Goal: Task Accomplishment & Management: Manage account settings

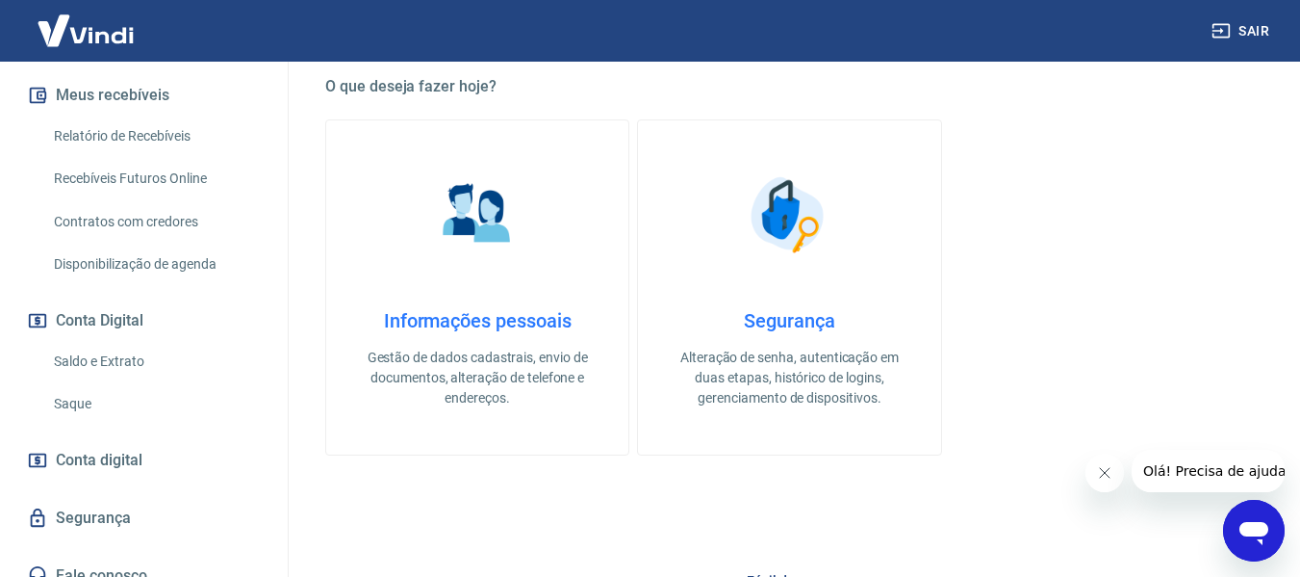
scroll to position [385, 0]
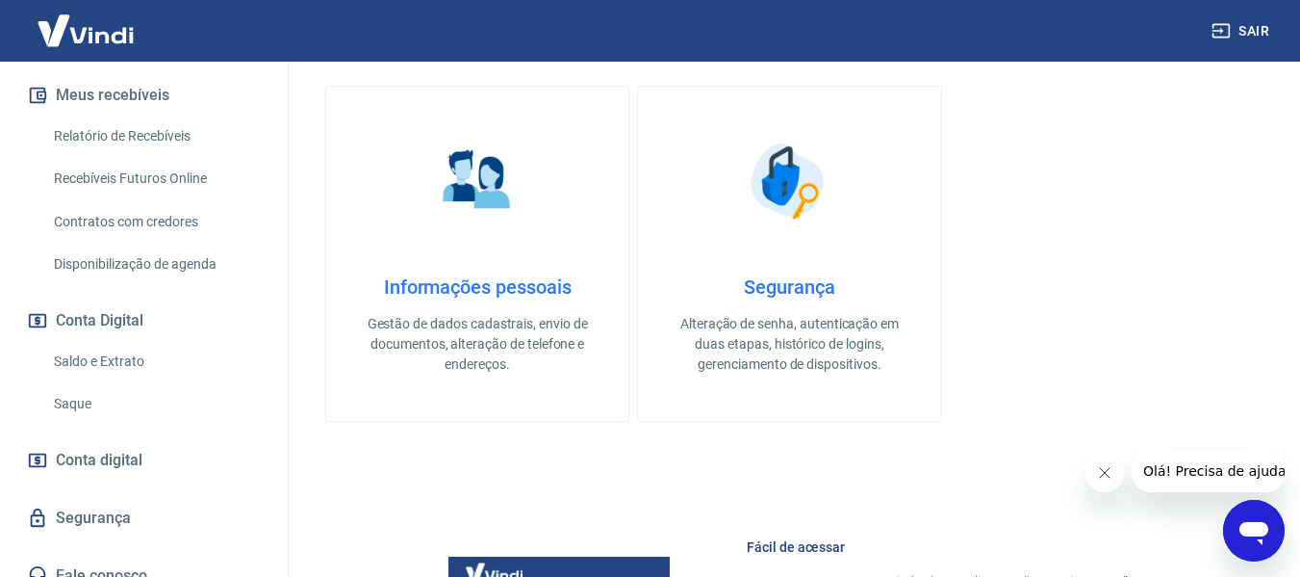
drag, startPoint x: 103, startPoint y: 339, endPoint x: 180, endPoint y: 339, distance: 77.0
click at [103, 342] on link "Saldo e Extrato" at bounding box center [155, 361] width 218 height 39
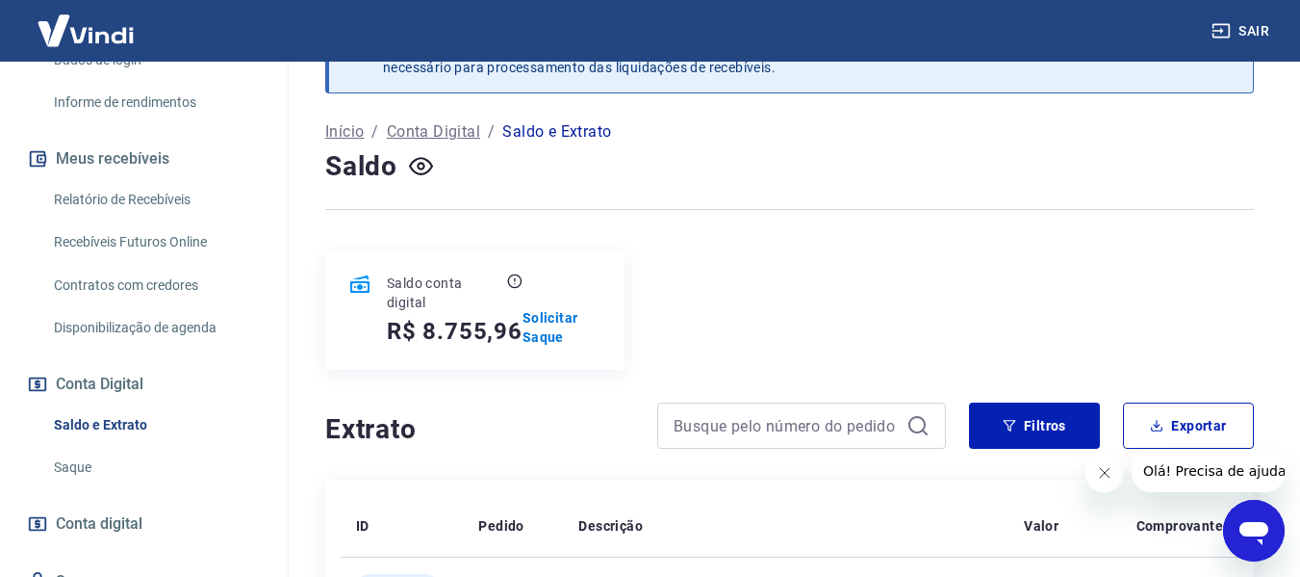
scroll to position [192, 0]
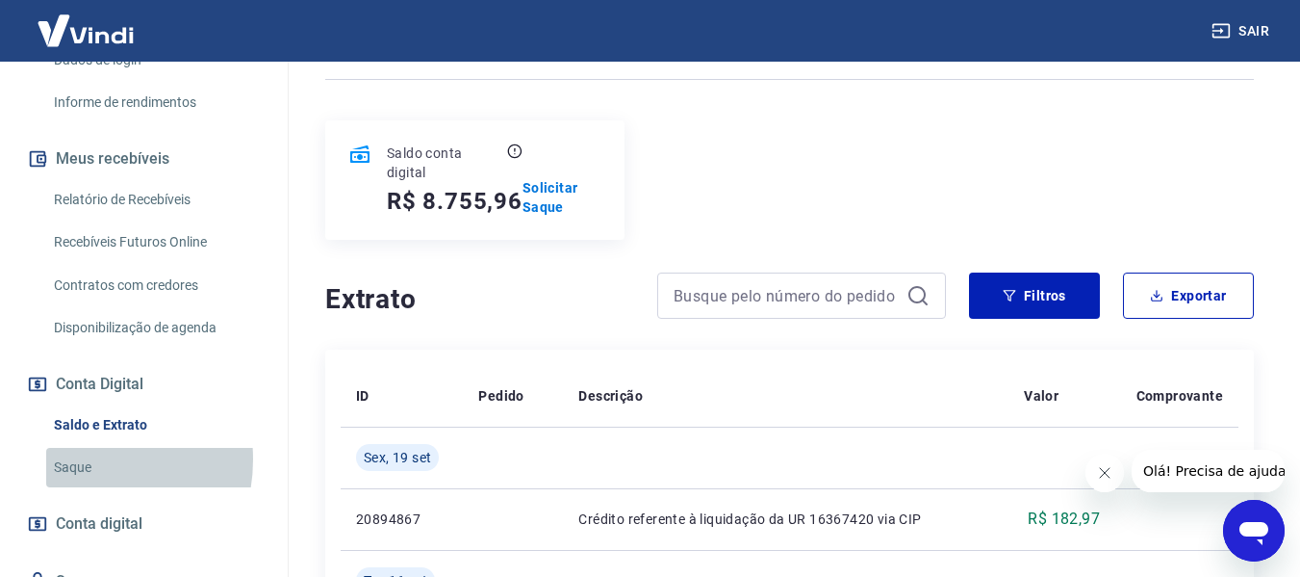
click at [76, 448] on link "Saque" at bounding box center [155, 467] width 218 height 39
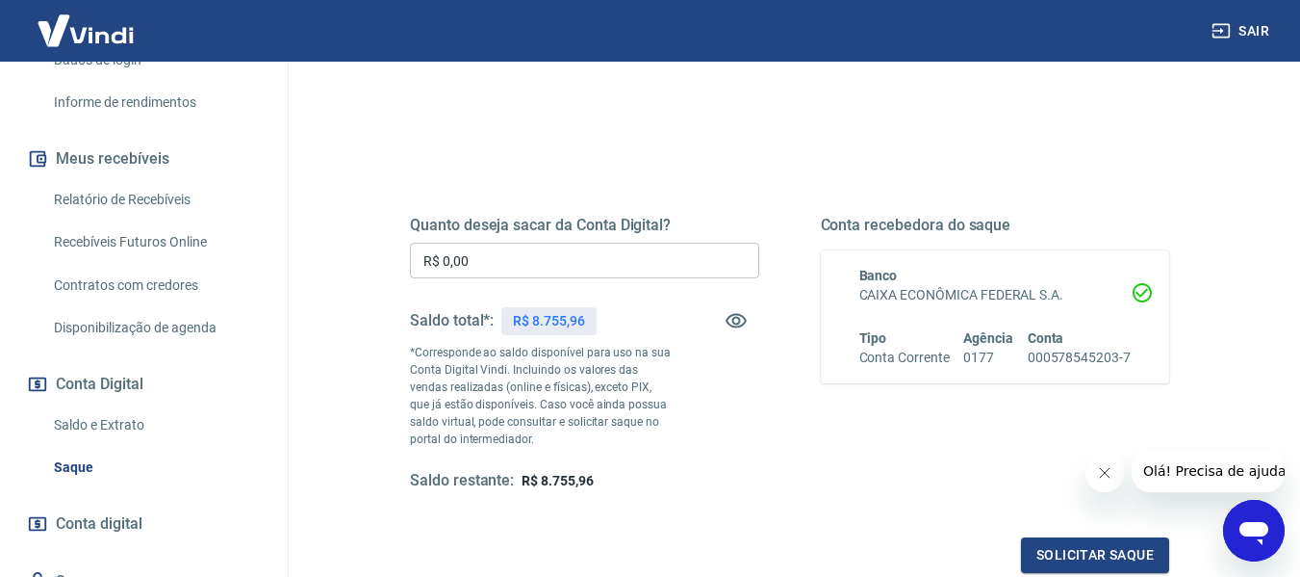
scroll to position [192, 0]
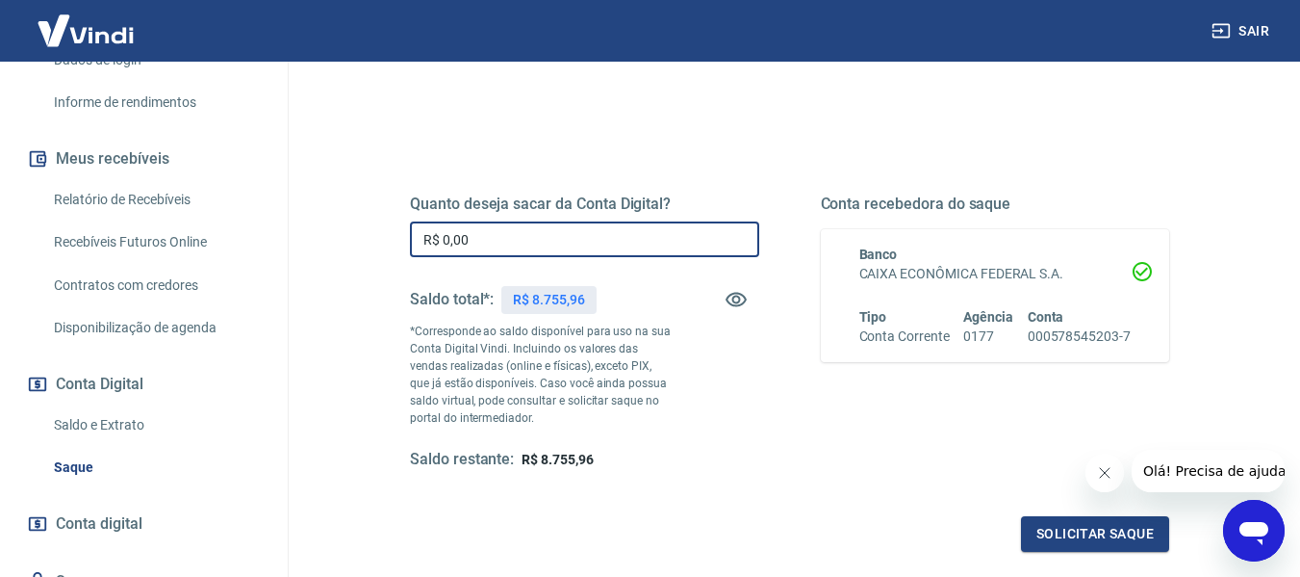
drag, startPoint x: 478, startPoint y: 244, endPoint x: 338, endPoint y: 245, distance: 140.5
click at [342, 247] on div "Quanto deseja sacar da Conta Digital? R$ 0,00 ​ Saldo total*: R$ 8.755,96 *Corr…" at bounding box center [789, 424] width 929 height 706
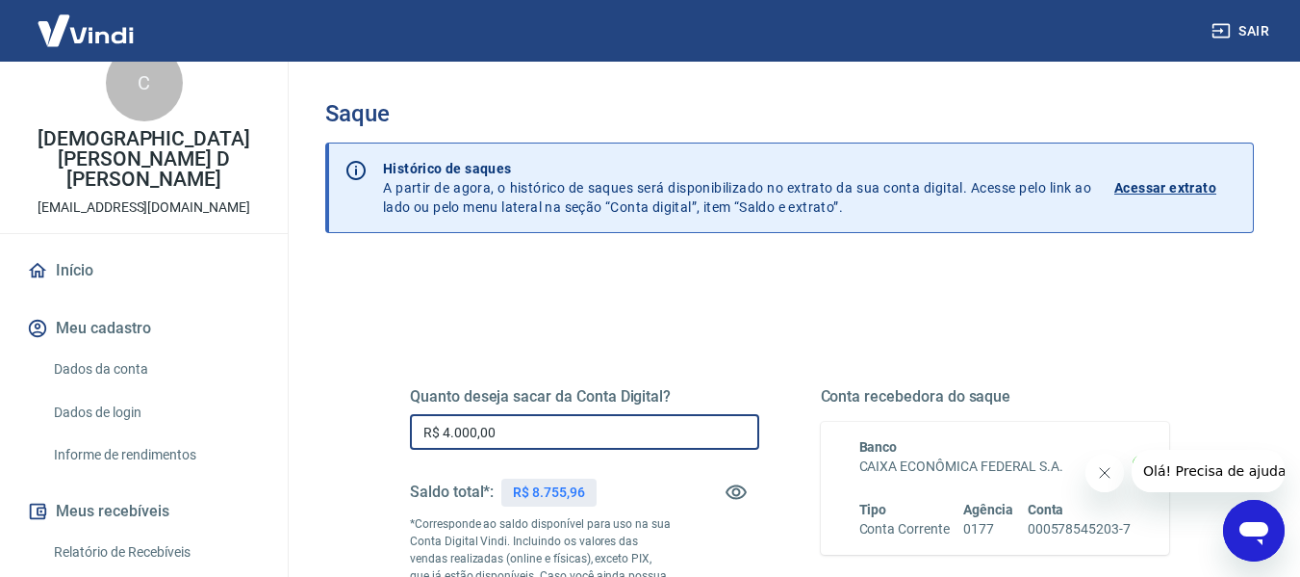
scroll to position [0, 0]
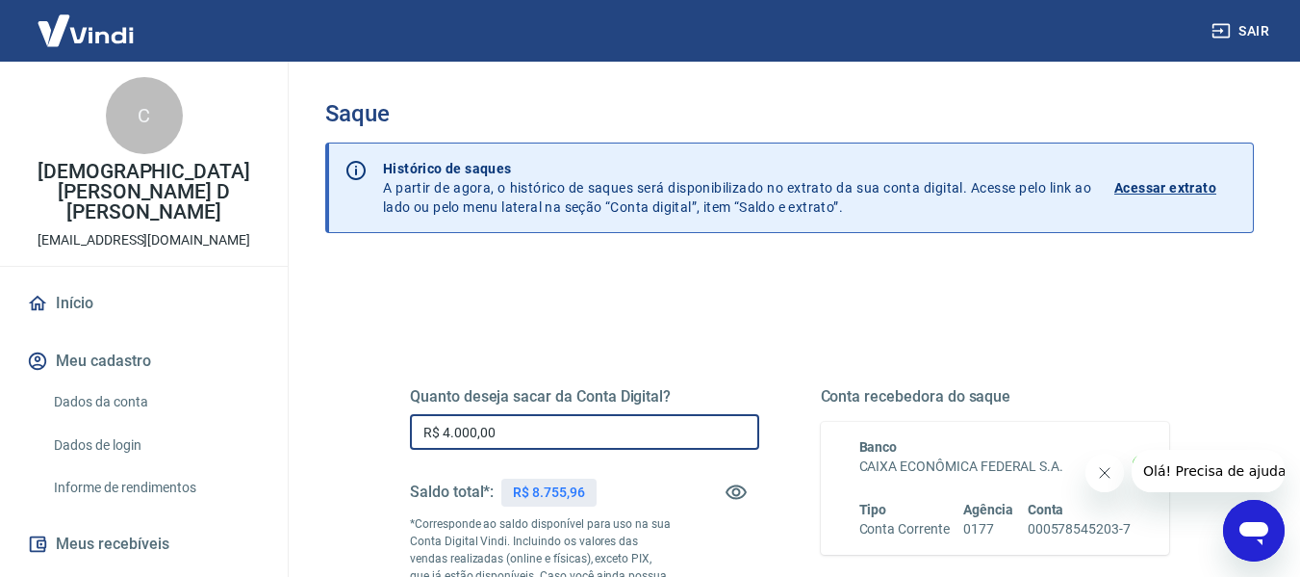
type input "R$ 4.000,00"
click at [64, 282] on link "Início" at bounding box center [144, 303] width 242 height 42
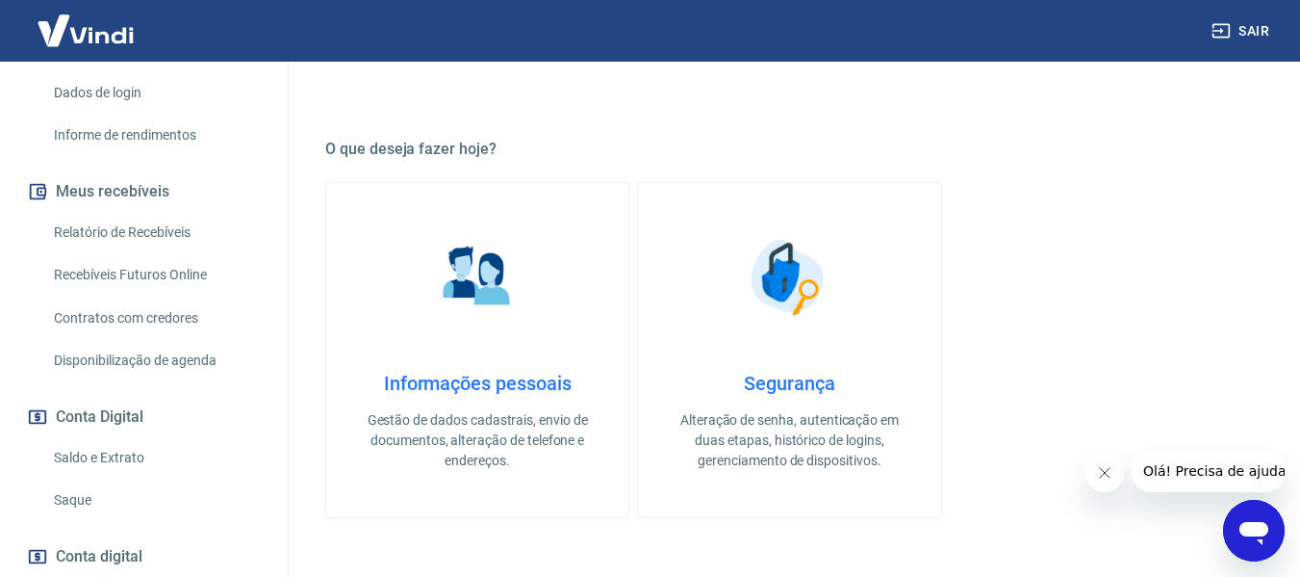
scroll to position [449, 0]
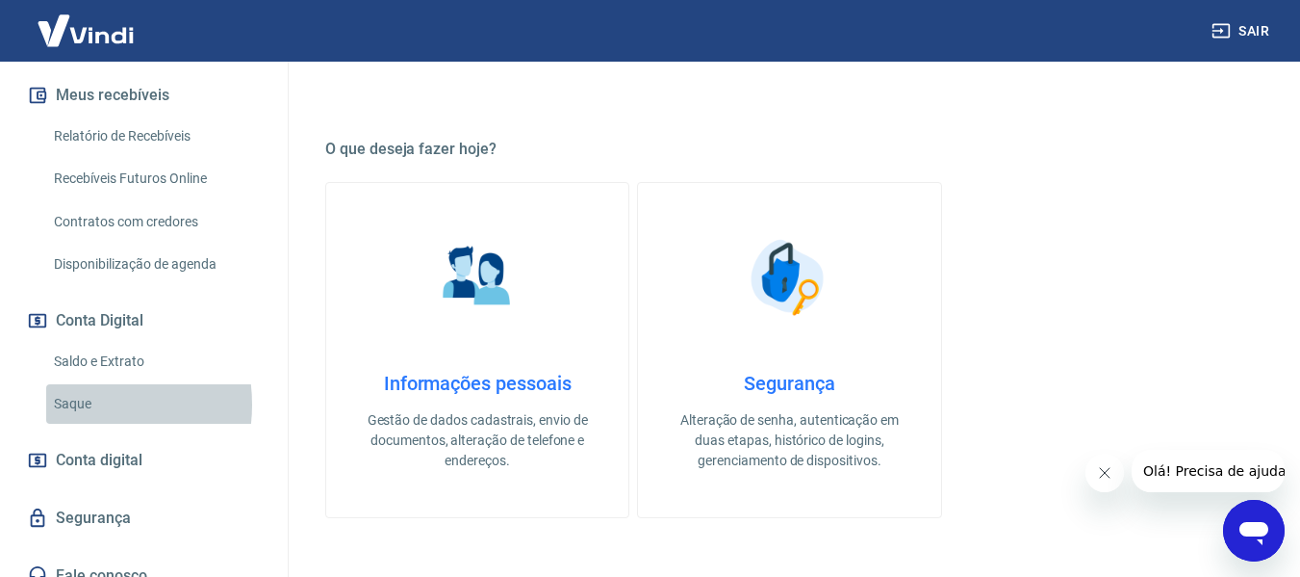
click at [73, 384] on link "Saque" at bounding box center [155, 403] width 218 height 39
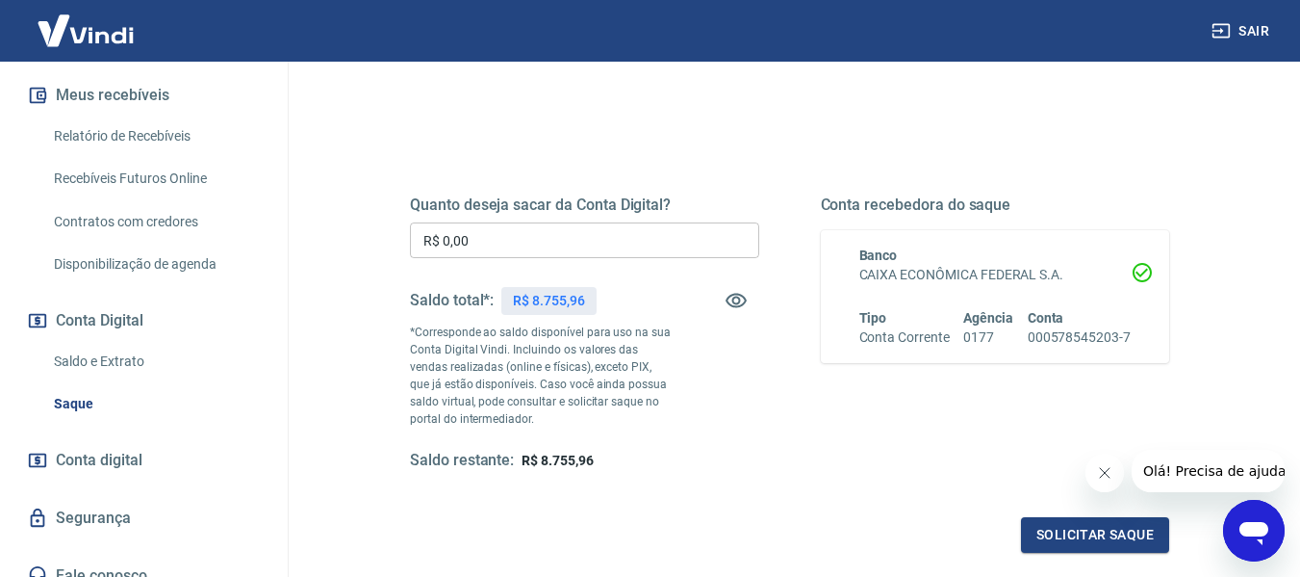
scroll to position [192, 0]
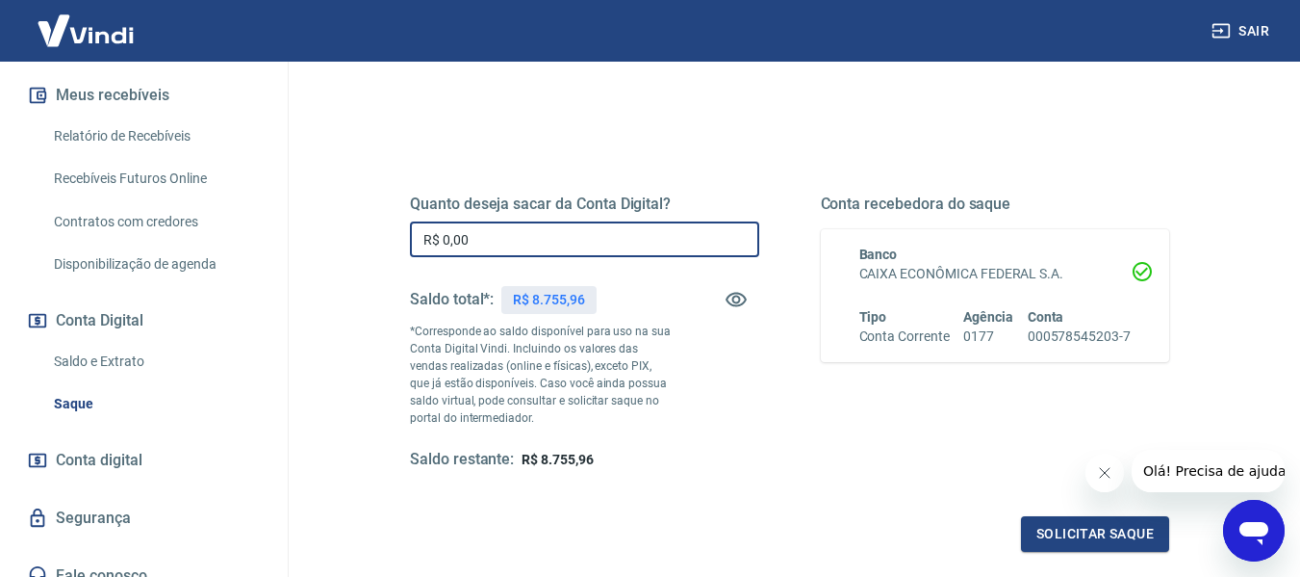
drag, startPoint x: 501, startPoint y: 238, endPoint x: 362, endPoint y: 238, distance: 139.6
click at [362, 238] on div "Quanto deseja sacar da Conta Digital? R$ 0,00 ​ Saldo total*: R$ 8.755,96 *Corr…" at bounding box center [789, 424] width 929 height 706
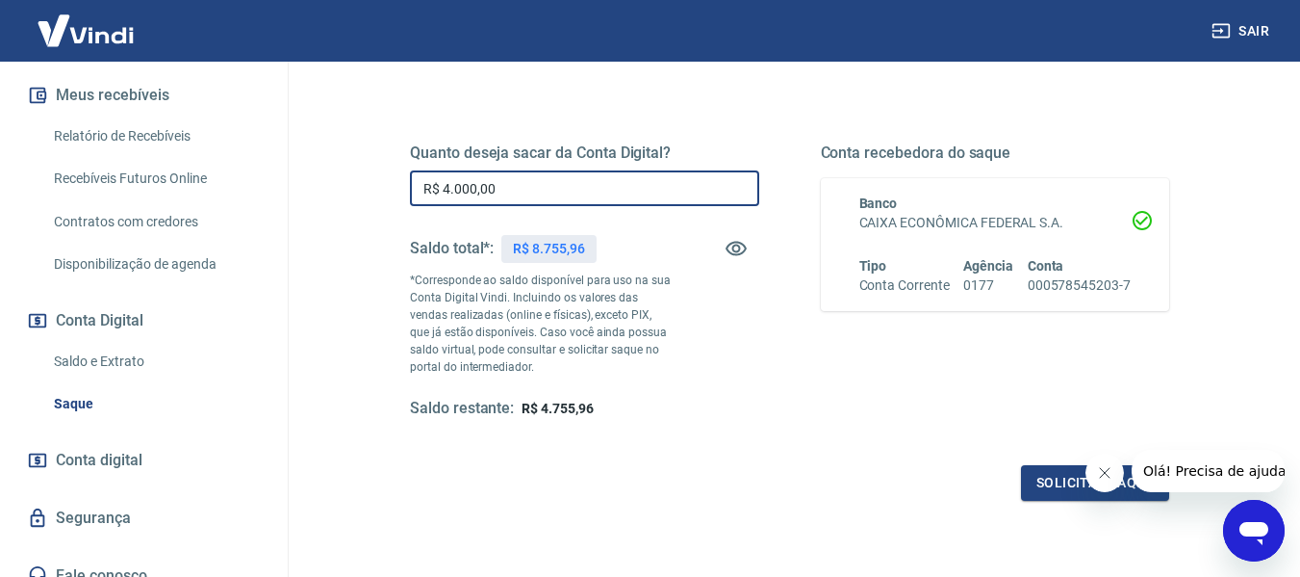
scroll to position [289, 0]
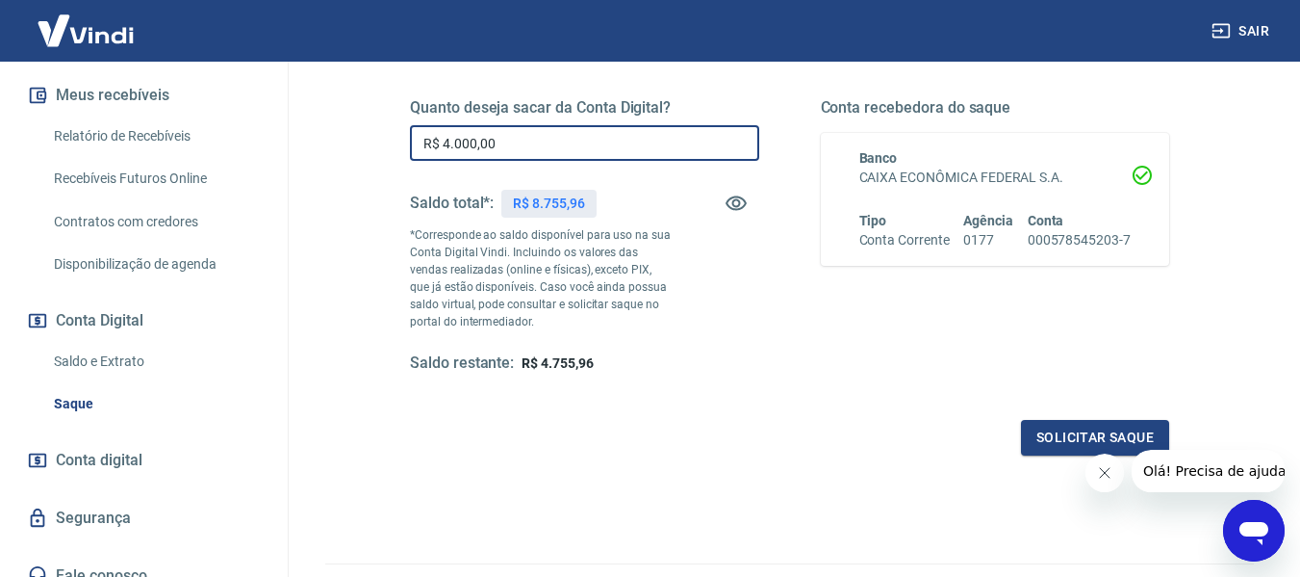
type input "R$ 4.000,00"
click at [1111, 432] on button "Solicitar saque" at bounding box center [1095, 438] width 148 height 36
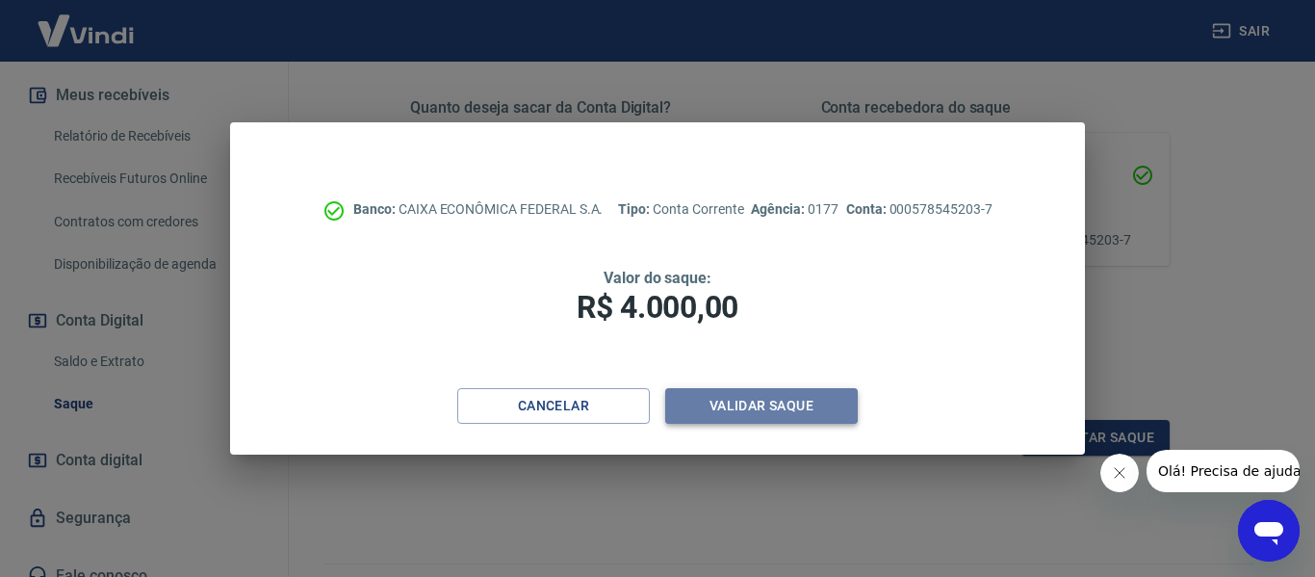
click at [764, 409] on button "Validar saque" at bounding box center [761, 406] width 192 height 36
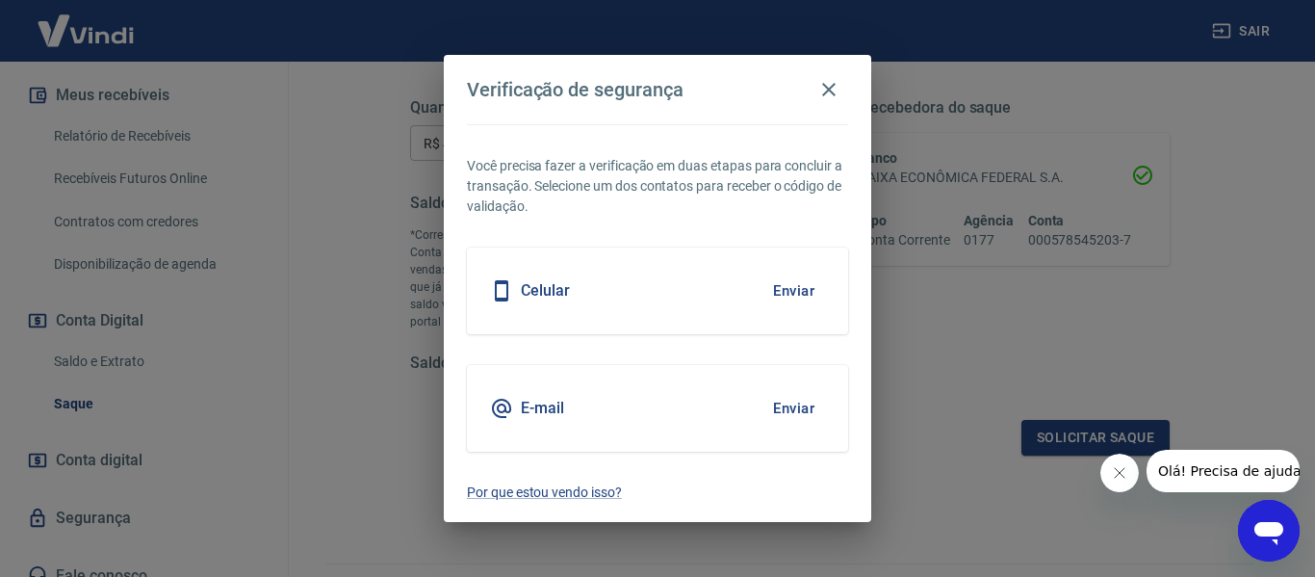
click at [792, 291] on button "Enviar" at bounding box center [793, 290] width 63 height 40
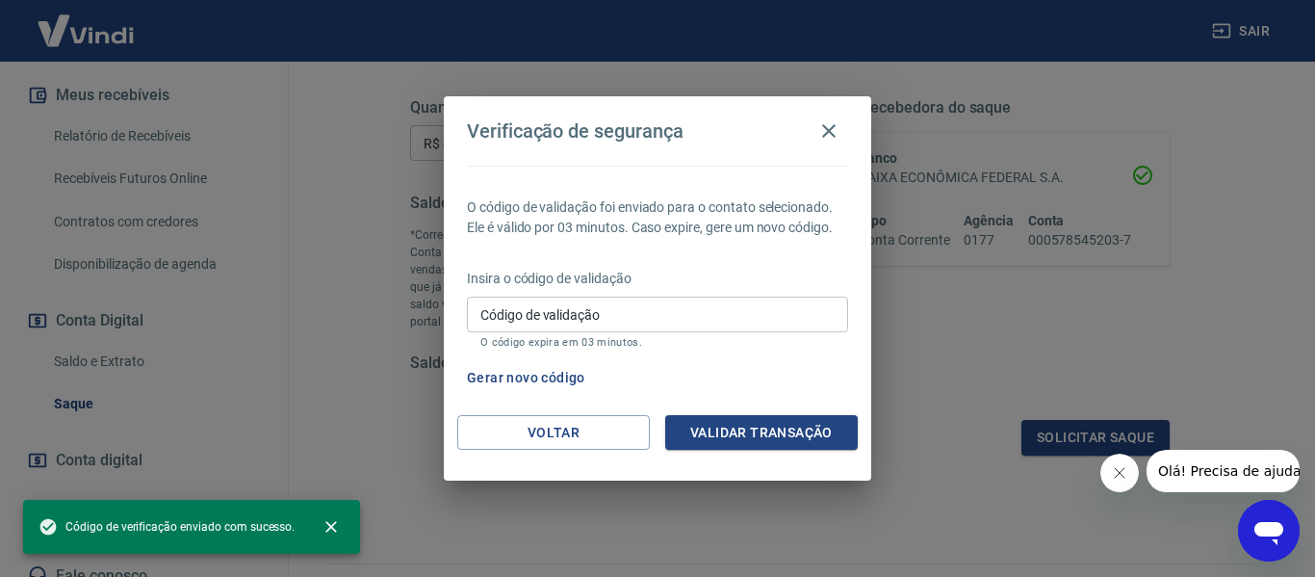
click at [565, 318] on input "Código de validação" at bounding box center [657, 314] width 381 height 36
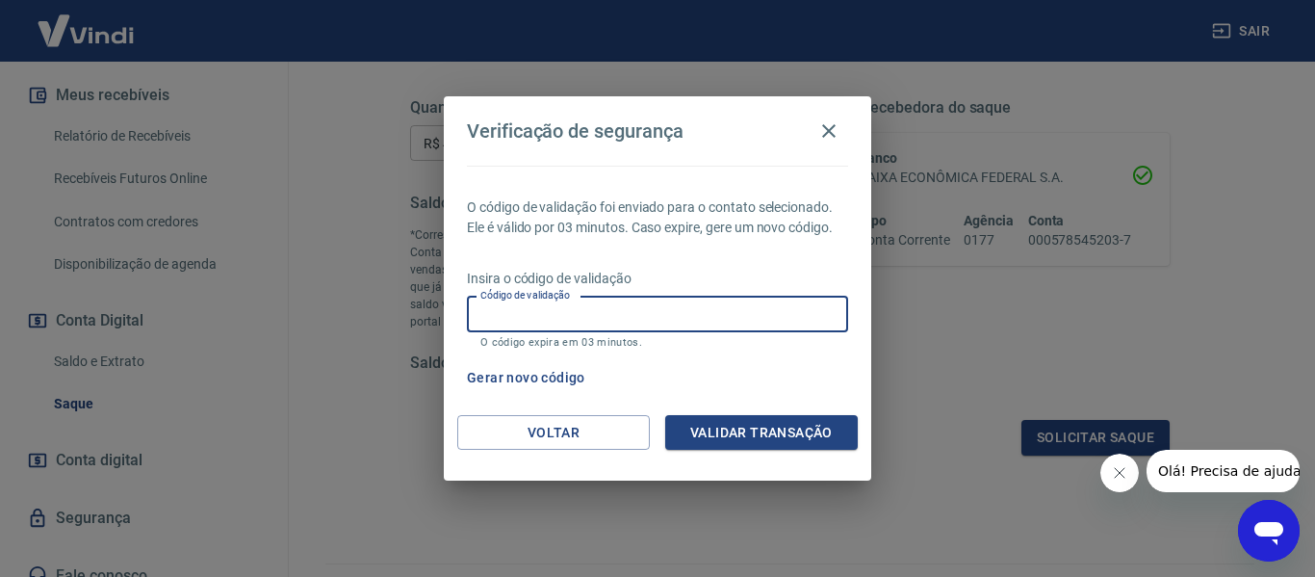
click at [574, 314] on input "Código de validação" at bounding box center [657, 314] width 381 height 36
click at [510, 375] on button "Gerar novo código" at bounding box center [526, 378] width 134 height 36
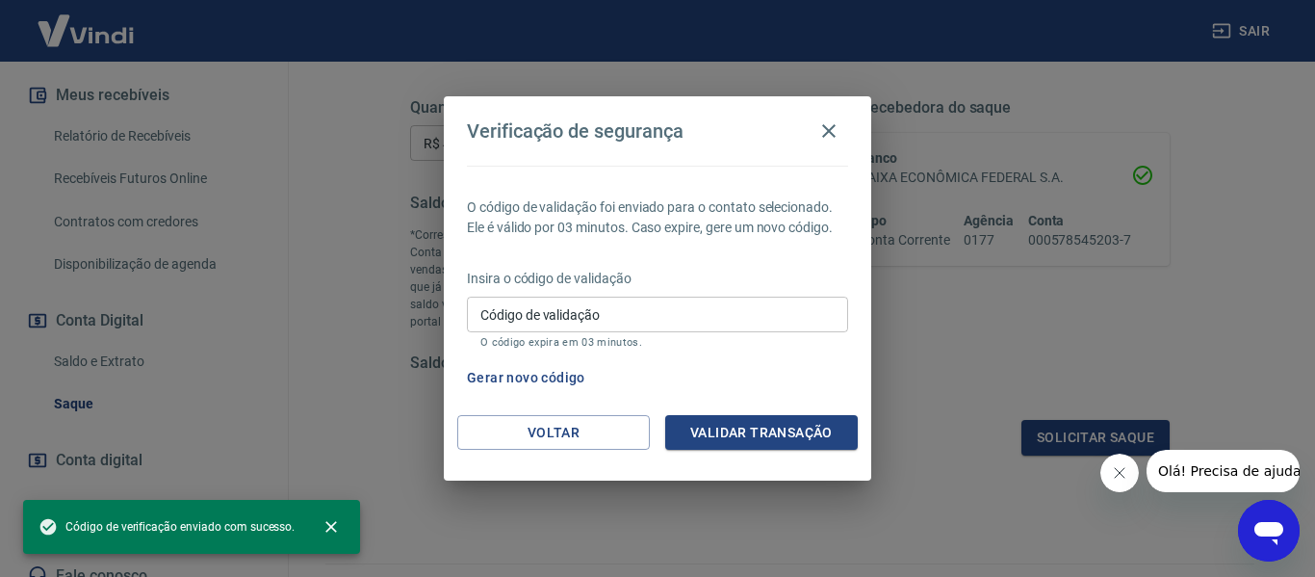
click at [548, 322] on input "Código de validação" at bounding box center [657, 314] width 381 height 36
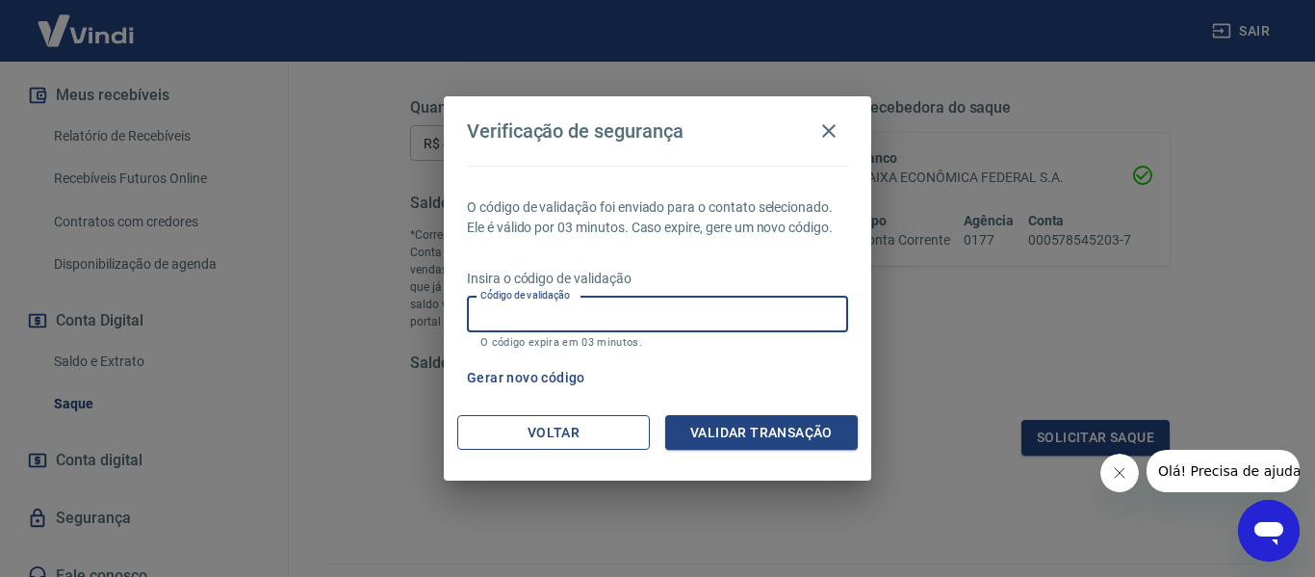
click at [556, 427] on button "Voltar" at bounding box center [553, 433] width 192 height 36
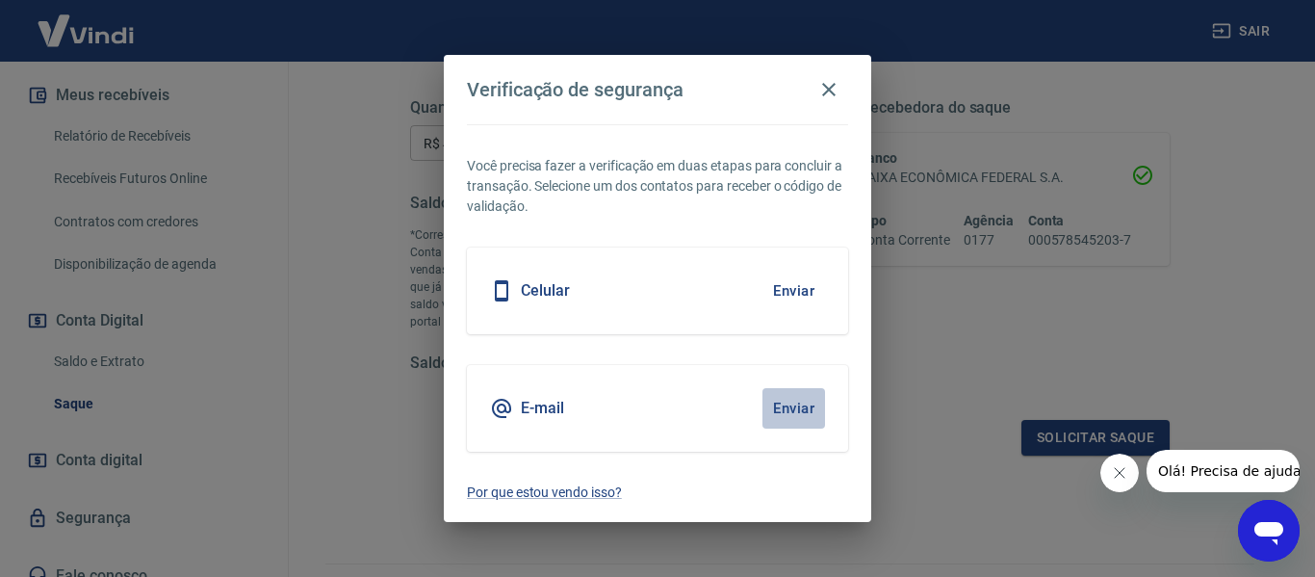
click at [797, 403] on button "Enviar" at bounding box center [793, 408] width 63 height 40
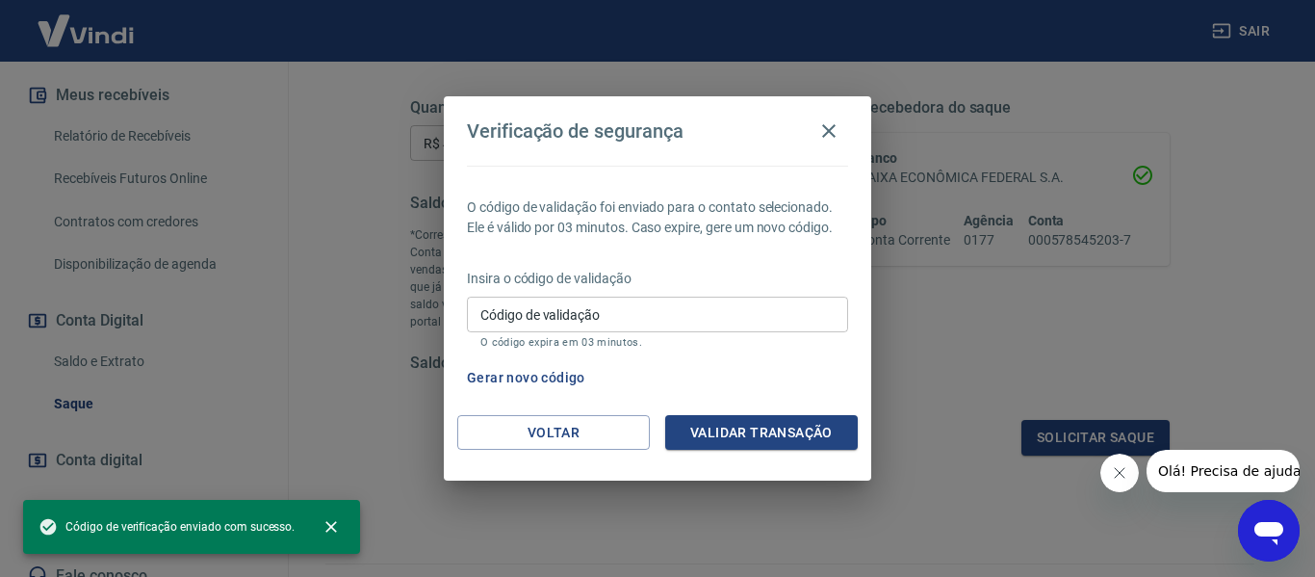
click at [616, 320] on input "Código de validação" at bounding box center [657, 314] width 381 height 36
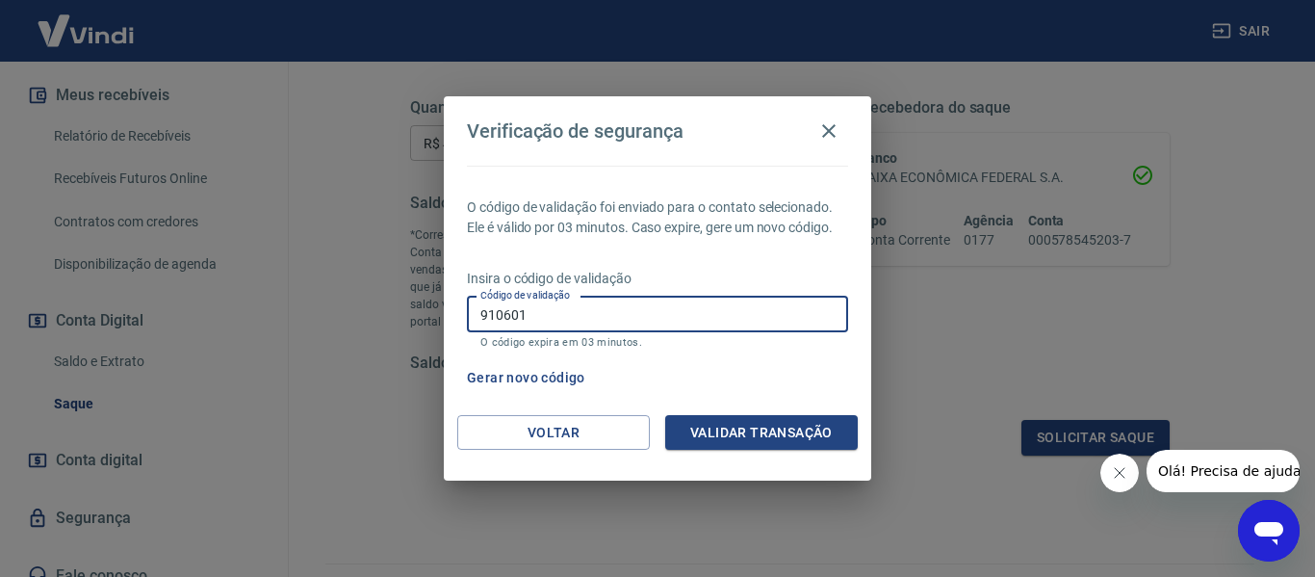
type input "910601"
click at [797, 428] on button "Validar transação" at bounding box center [761, 433] width 192 height 36
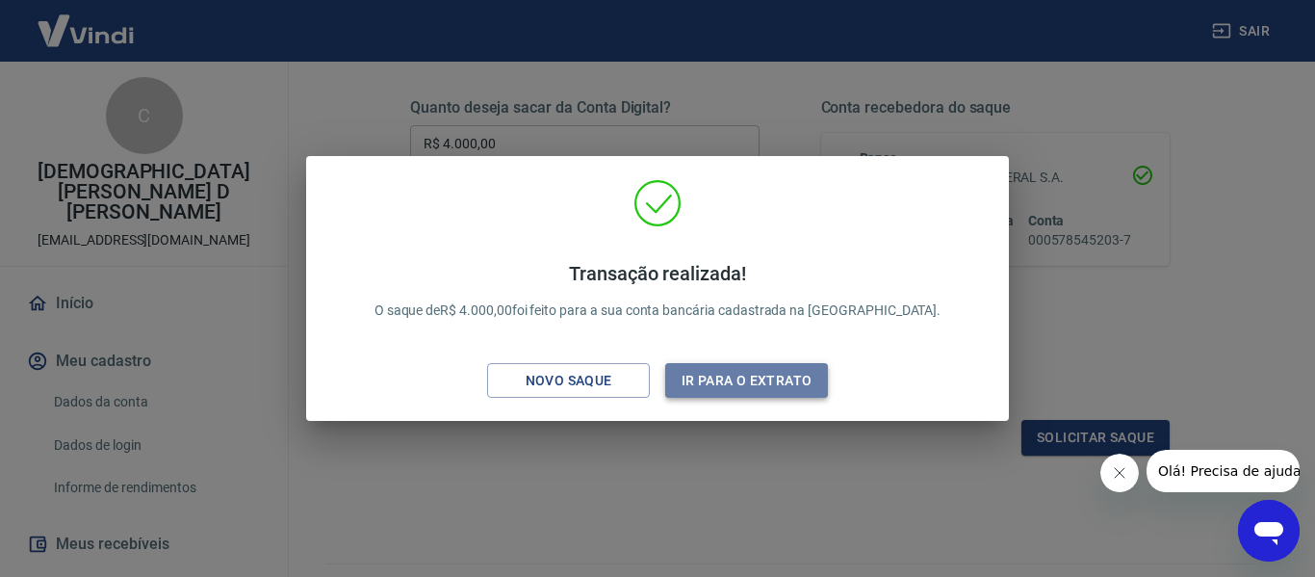
click at [759, 381] on button "Ir para o extrato" at bounding box center [746, 381] width 163 height 36
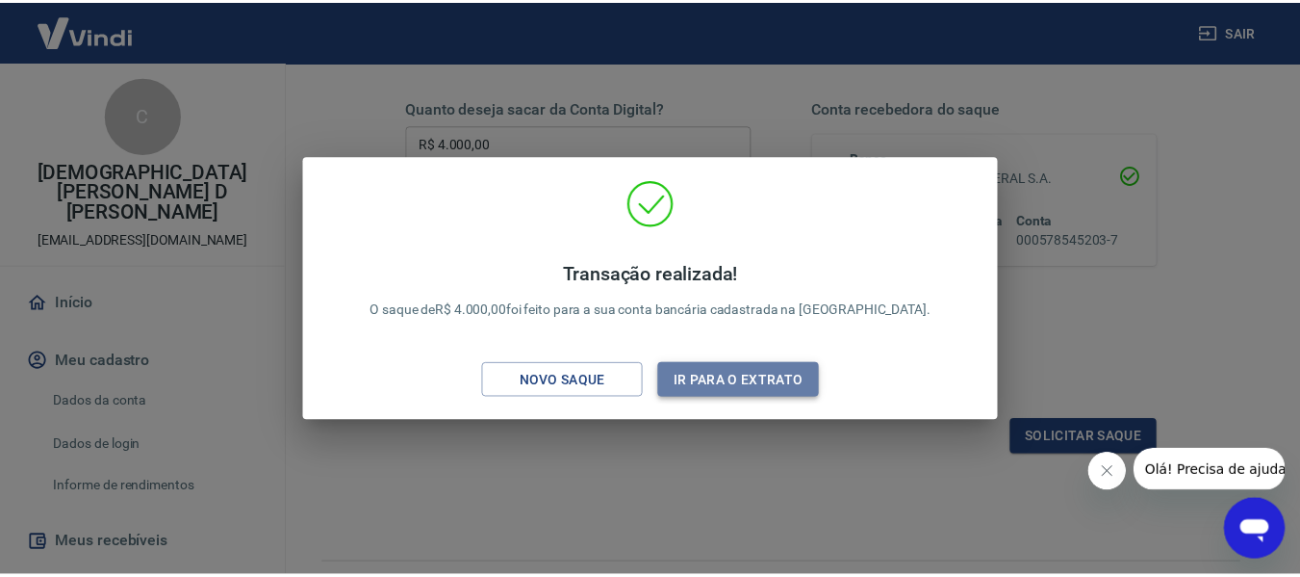
scroll to position [329, 0]
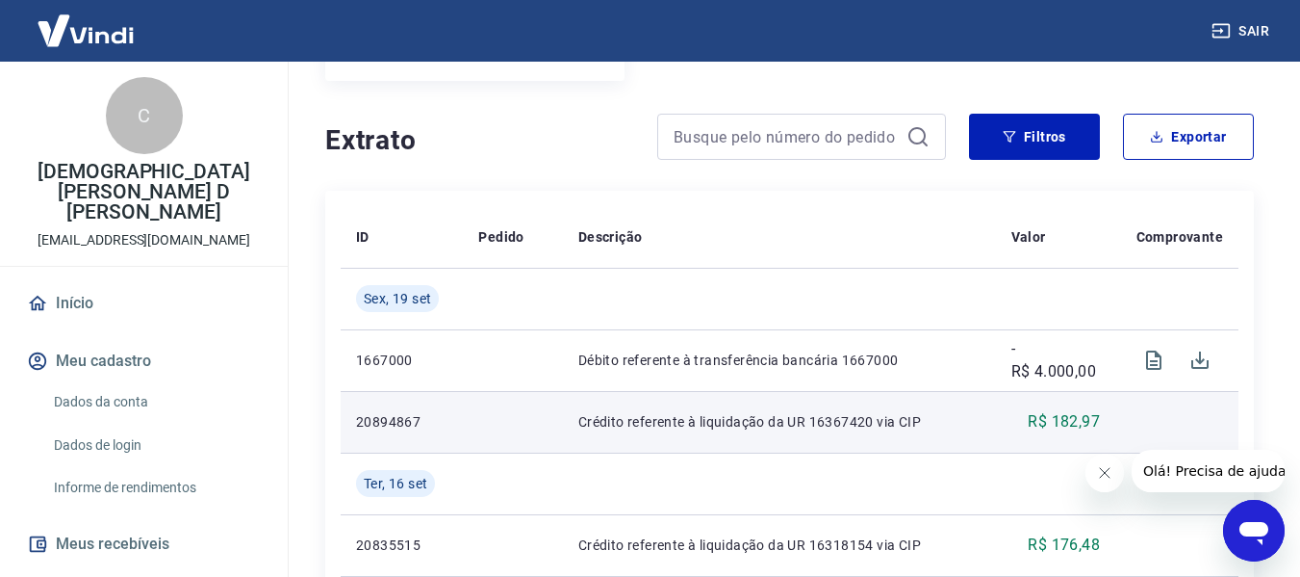
scroll to position [385, 0]
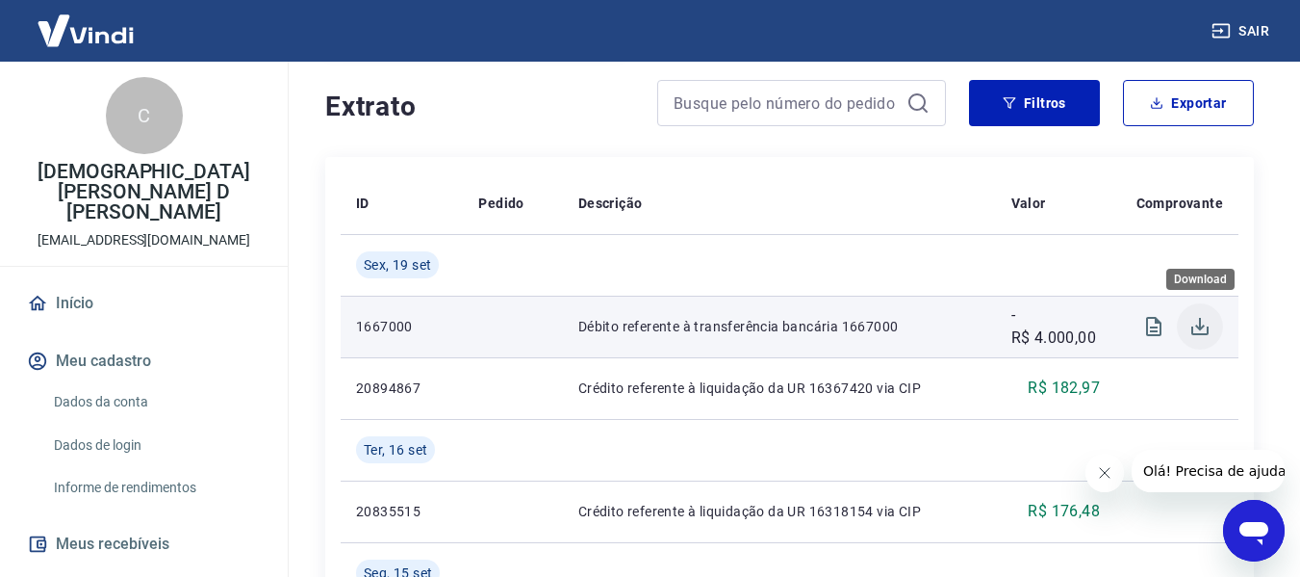
click at [1211, 325] on icon "Download" at bounding box center [1200, 326] width 23 height 23
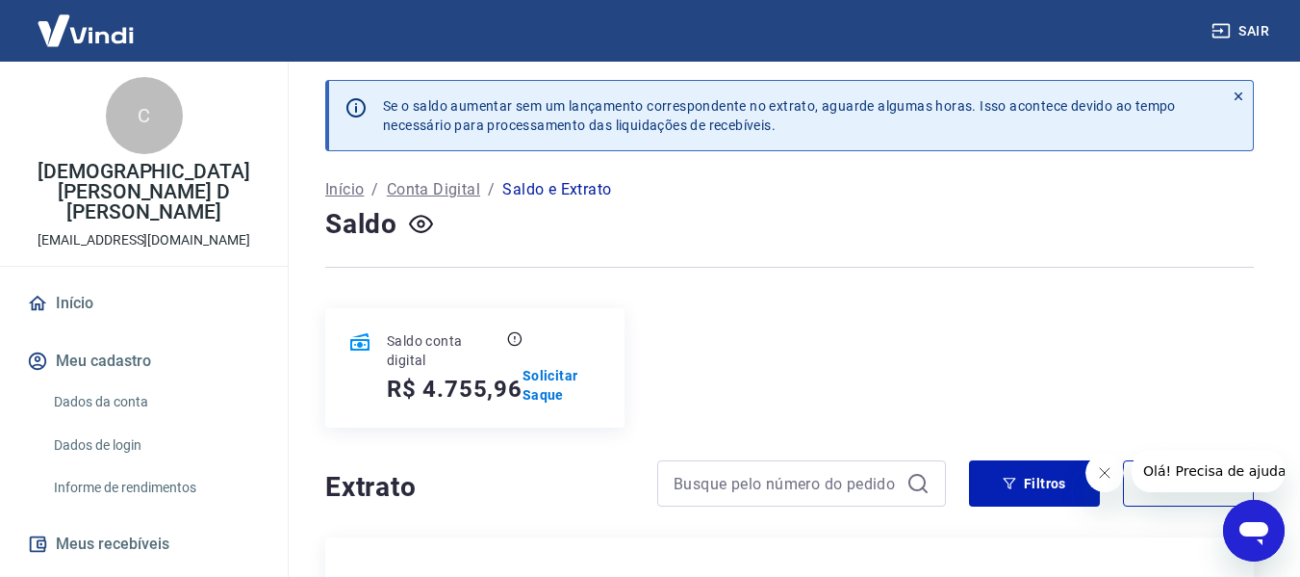
scroll to position [0, 0]
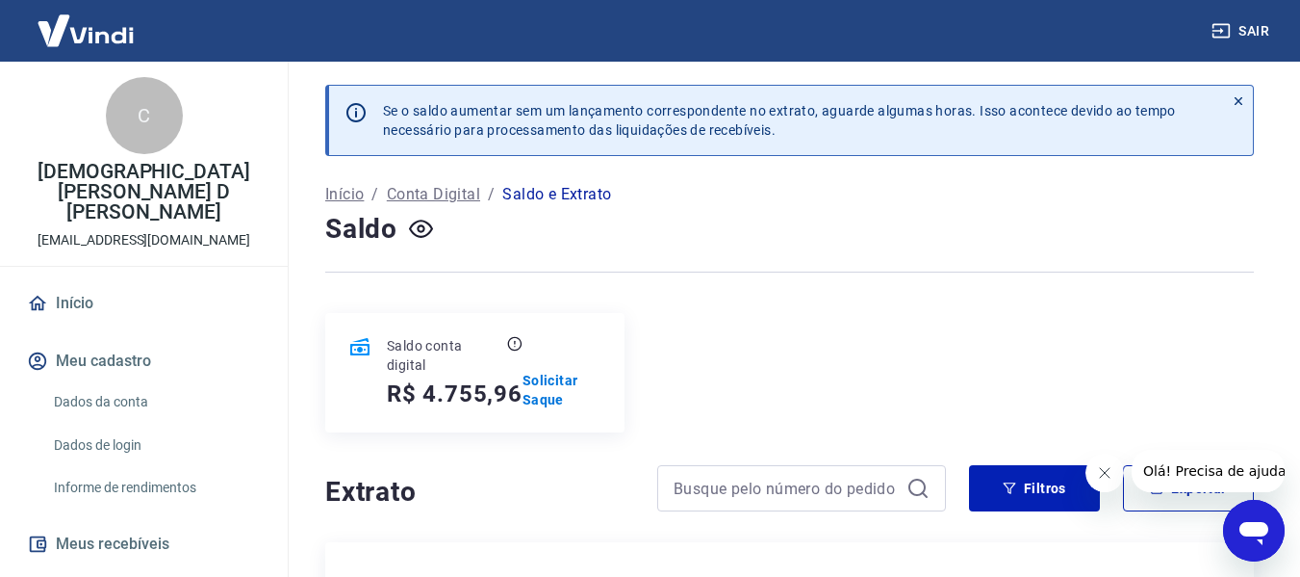
click at [80, 282] on link "Início" at bounding box center [144, 303] width 242 height 42
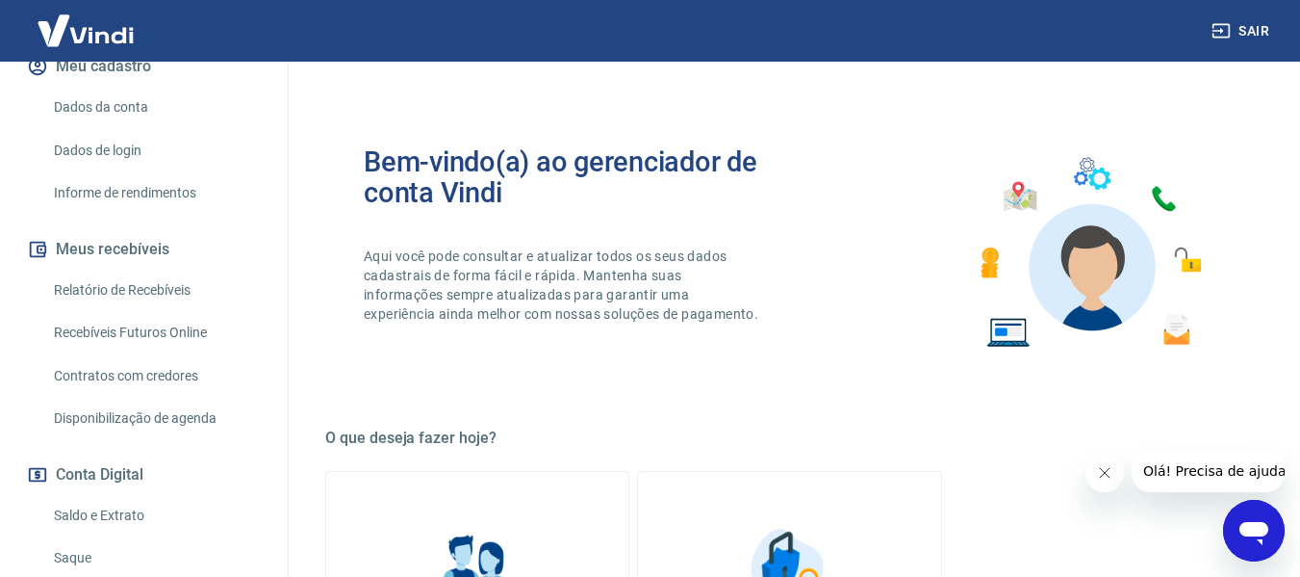
scroll to position [385, 0]
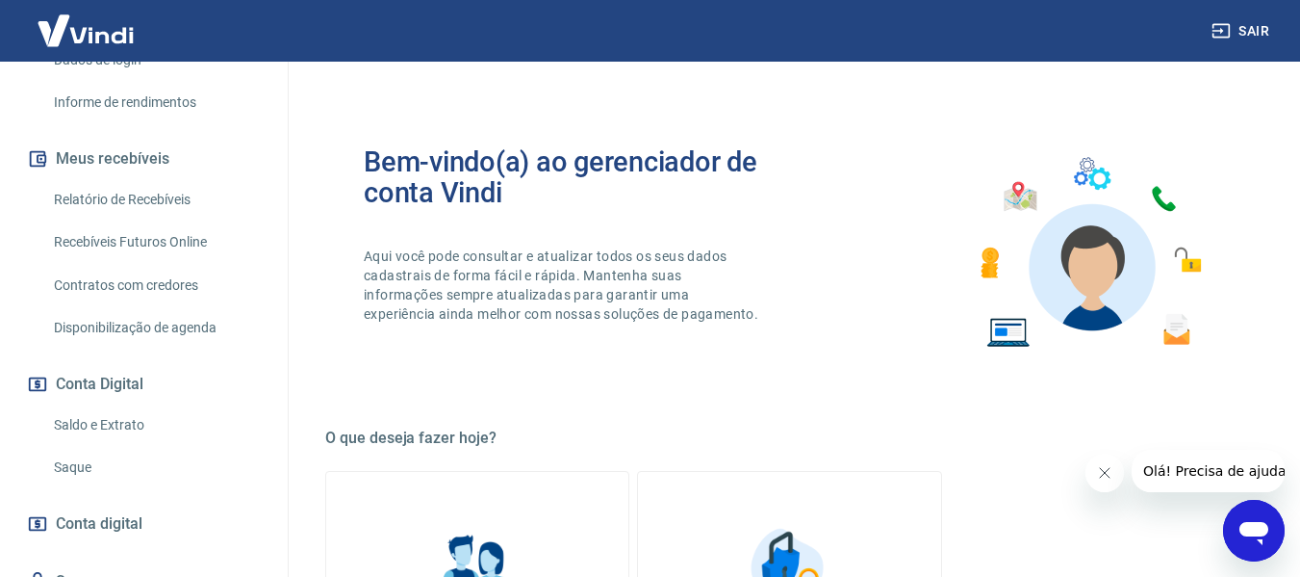
click at [109, 405] on link "Saldo e Extrato" at bounding box center [155, 424] width 218 height 39
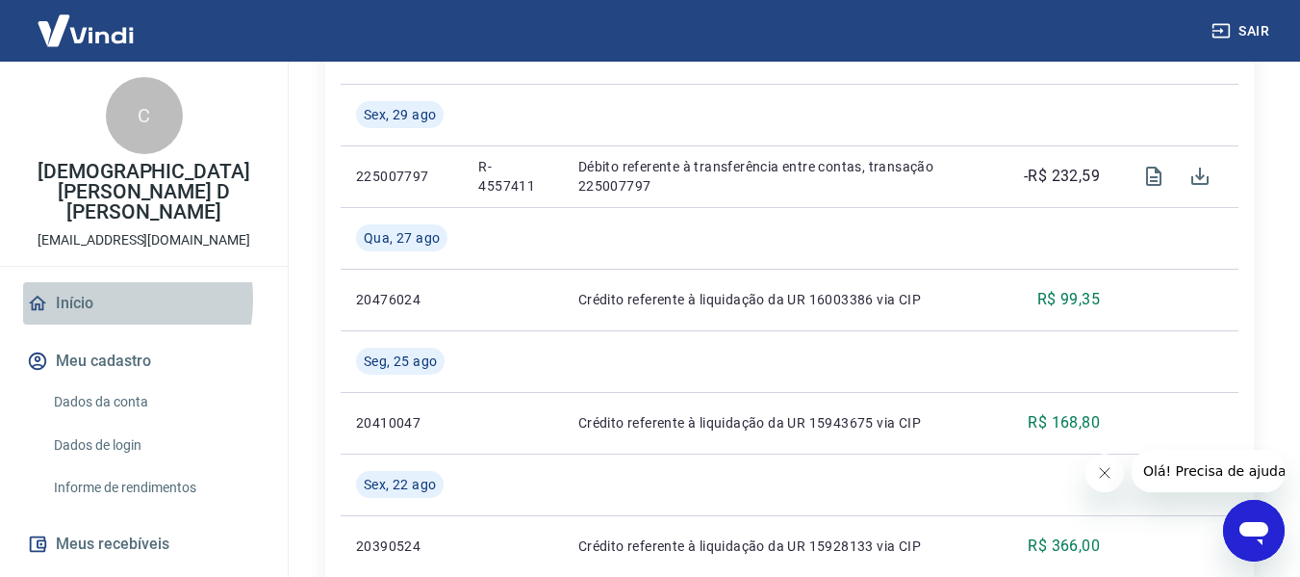
click at [79, 282] on link "Início" at bounding box center [144, 303] width 242 height 42
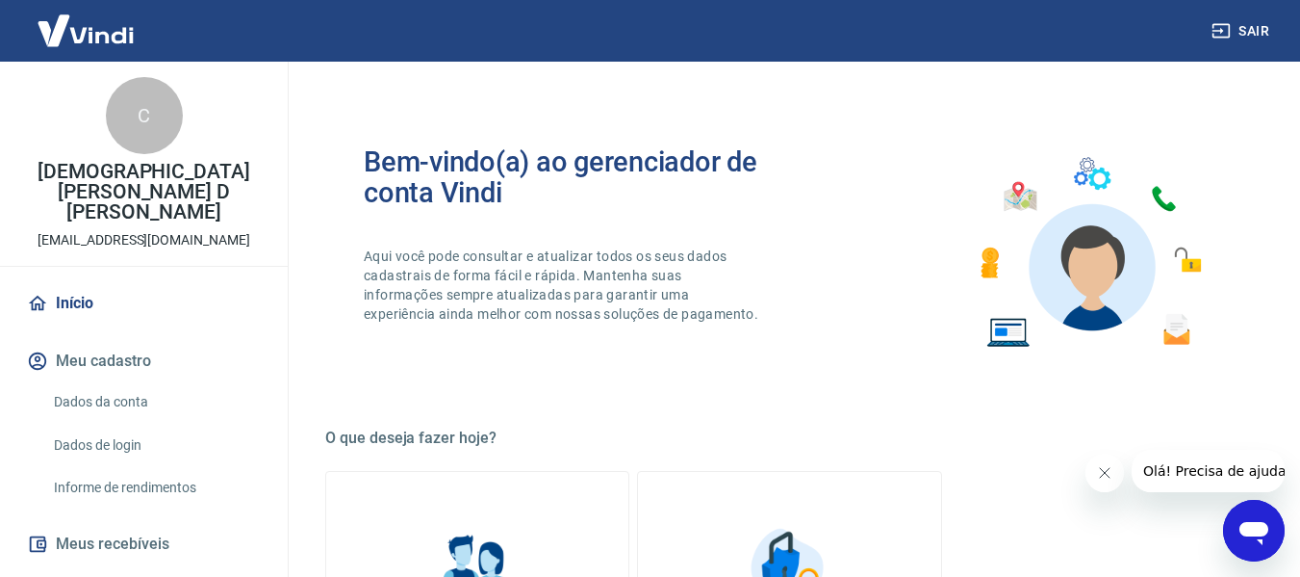
click at [1246, 27] on button "Sair" at bounding box center [1242, 31] width 69 height 36
